Goal: Task Accomplishment & Management: Manage account settings

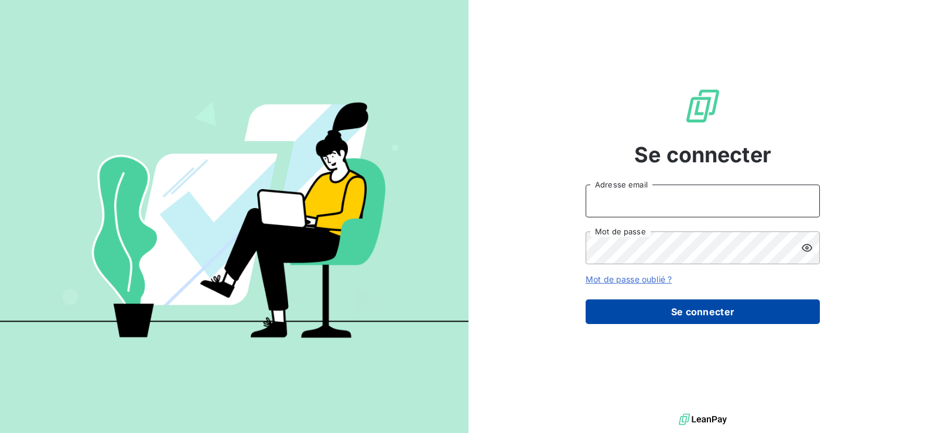
type input "Grail"
click at [703, 316] on button "Se connecter" at bounding box center [703, 311] width 234 height 25
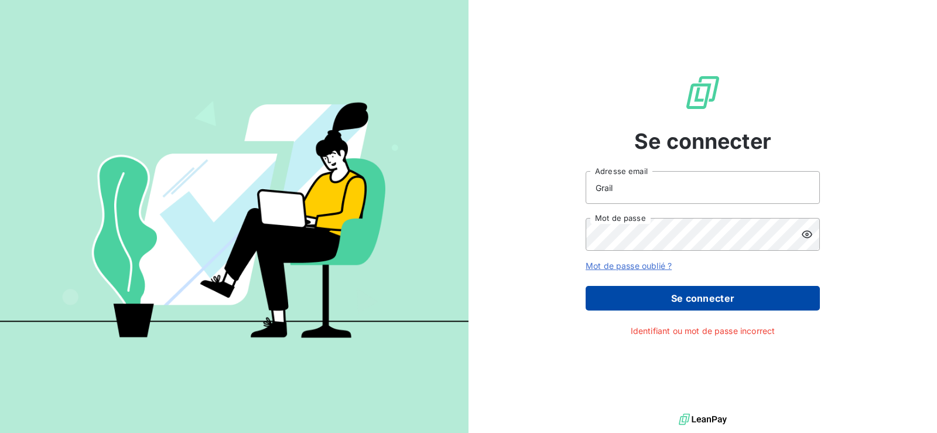
click at [672, 299] on button "Se connecter" at bounding box center [703, 298] width 234 height 25
click at [697, 302] on button "Se connecter" at bounding box center [703, 298] width 234 height 25
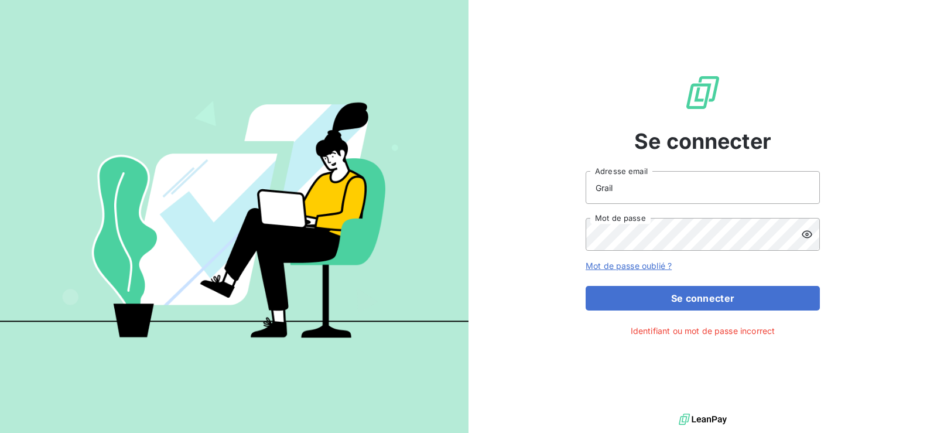
click at [804, 234] on icon at bounding box center [807, 234] width 12 height 12
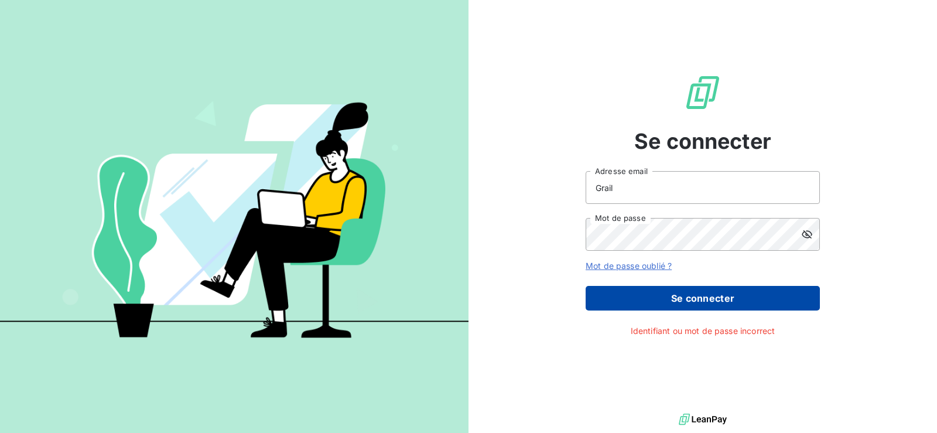
click at [703, 300] on button "Se connecter" at bounding box center [703, 298] width 234 height 25
click at [703, 291] on button "Se connecter" at bounding box center [703, 298] width 234 height 25
click at [658, 295] on button "Se connecter" at bounding box center [703, 298] width 234 height 25
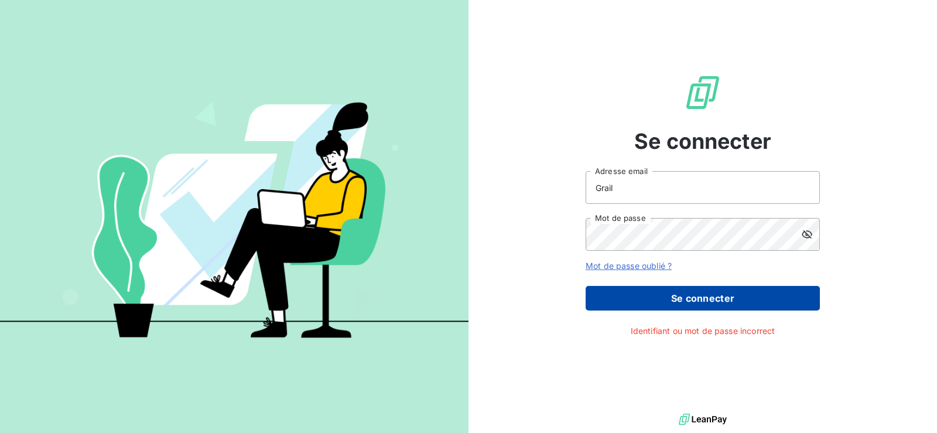
click at [708, 299] on button "Se connecter" at bounding box center [703, 298] width 234 height 25
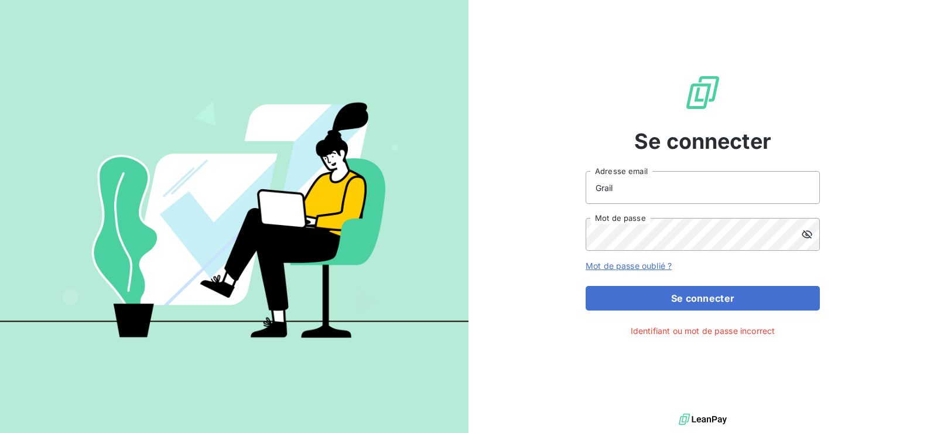
click at [634, 263] on link "Mot de passe oublié ?" at bounding box center [629, 266] width 86 height 10
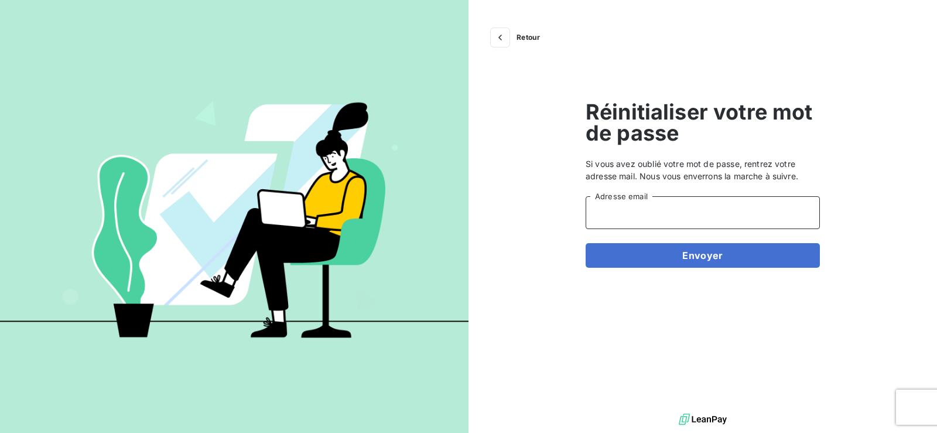
click at [630, 218] on input "Adresse email" at bounding box center [703, 212] width 234 height 33
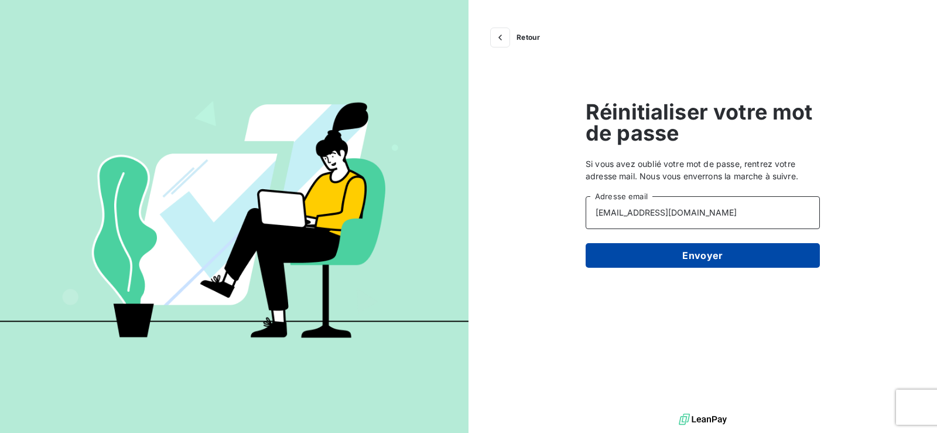
type input "graili@arceurope.com"
click at [708, 253] on button "Envoyer" at bounding box center [703, 255] width 234 height 25
